Goal: Navigation & Orientation: Find specific page/section

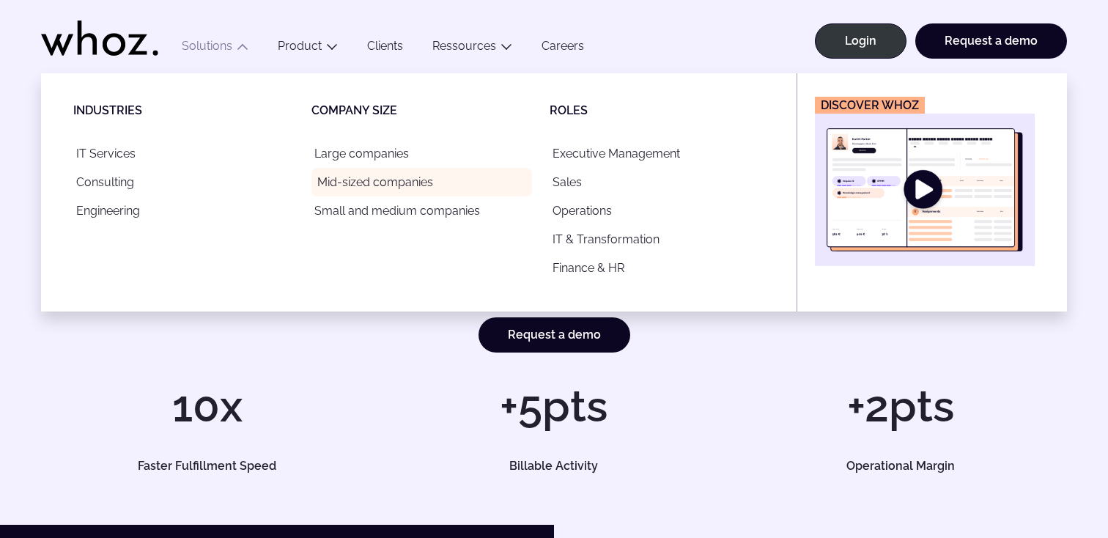
click at [374, 184] on link "Mid-sized companies" at bounding box center [421, 182] width 221 height 29
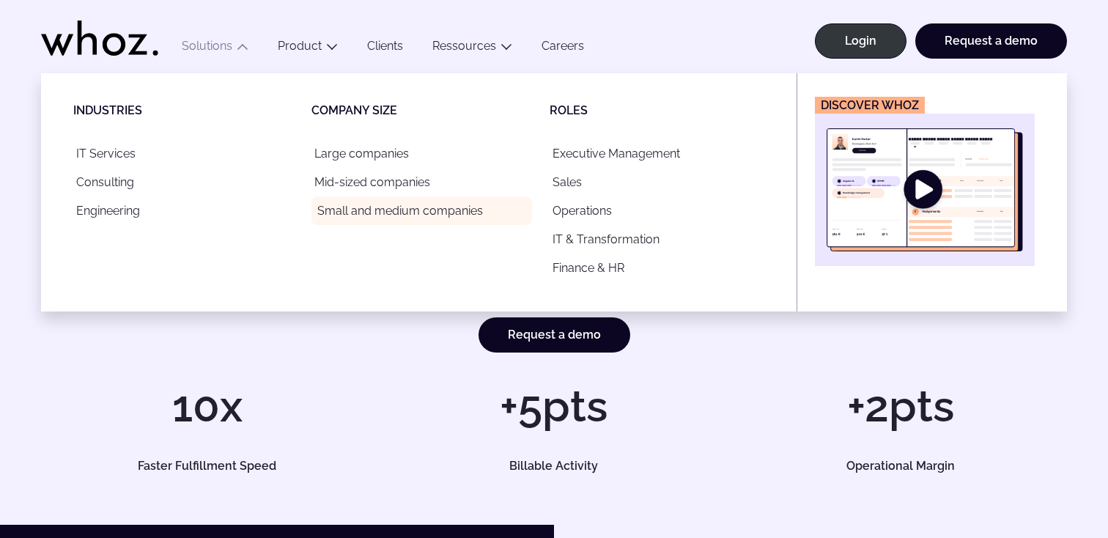
click at [384, 218] on link "Small and medium companies" at bounding box center [421, 210] width 221 height 29
